Goal: Task Accomplishment & Management: Use online tool/utility

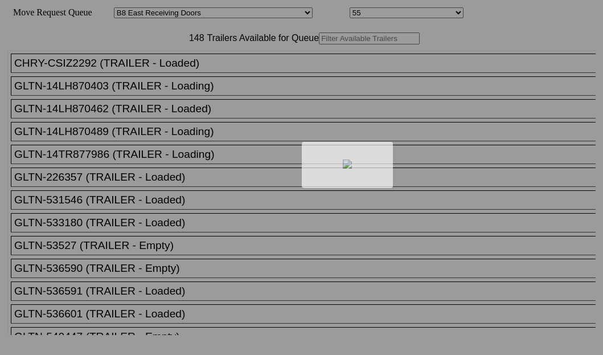
select select "536"
select select "8223"
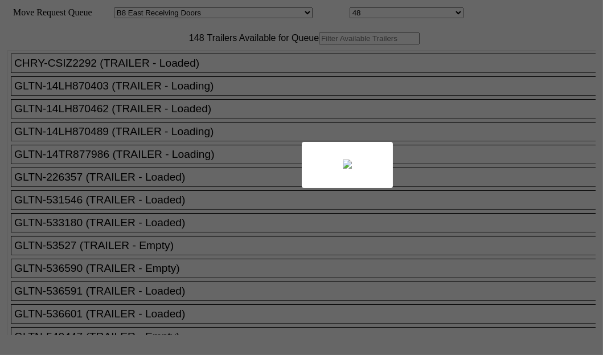
click at [160, 73] on body "Move Request Queue Area Started [GEOGRAPHIC_DATA][PERSON_NAME][PERSON_NAME] [GE…" at bounding box center [302, 192] width 594 height 375
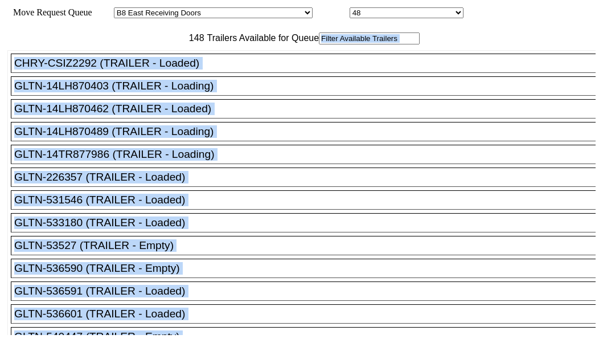
click at [319, 44] on input "text" at bounding box center [369, 38] width 101 height 12
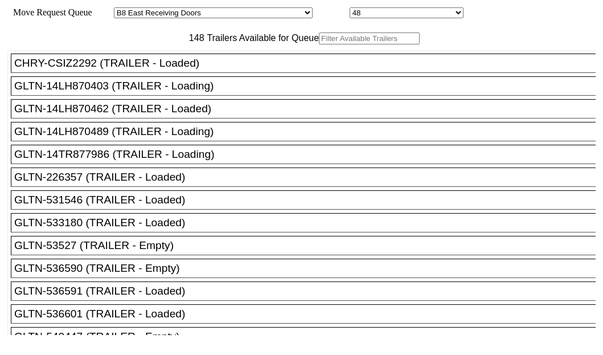
paste input "XPOU414041"
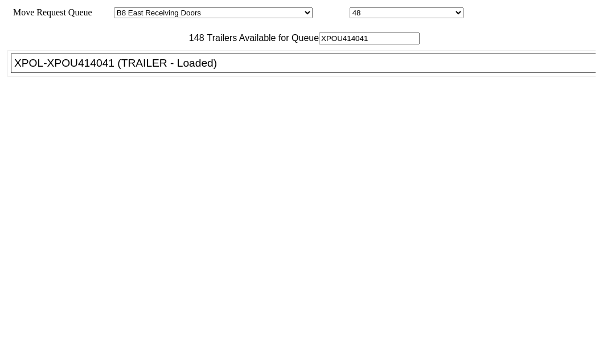
type input "XPOU414041"
click at [105, 69] on div "XPOL-XPOU414041 (TRAILER - Loaded)" at bounding box center [308, 63] width 588 height 13
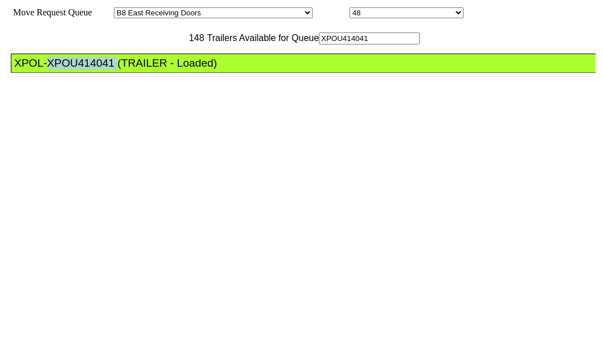
click at [105, 69] on div "XPOL-XPOU414041 (TRAILER - Loaded)" at bounding box center [308, 63] width 588 height 13
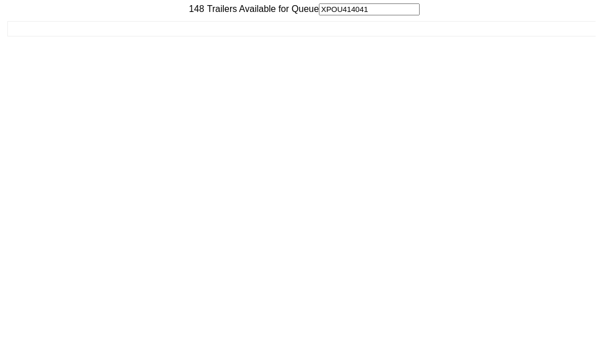
scroll to position [46, 0]
